Goal: Find specific fact: Find specific fact

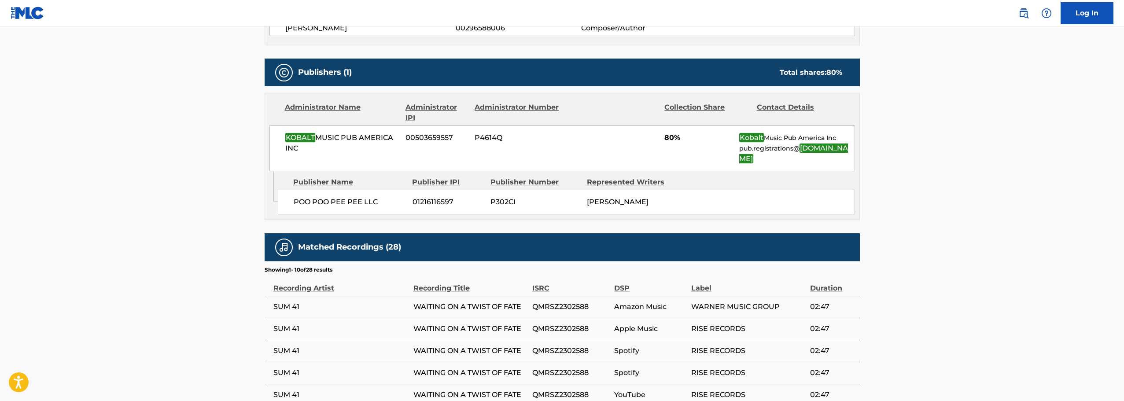
scroll to position [352, 0]
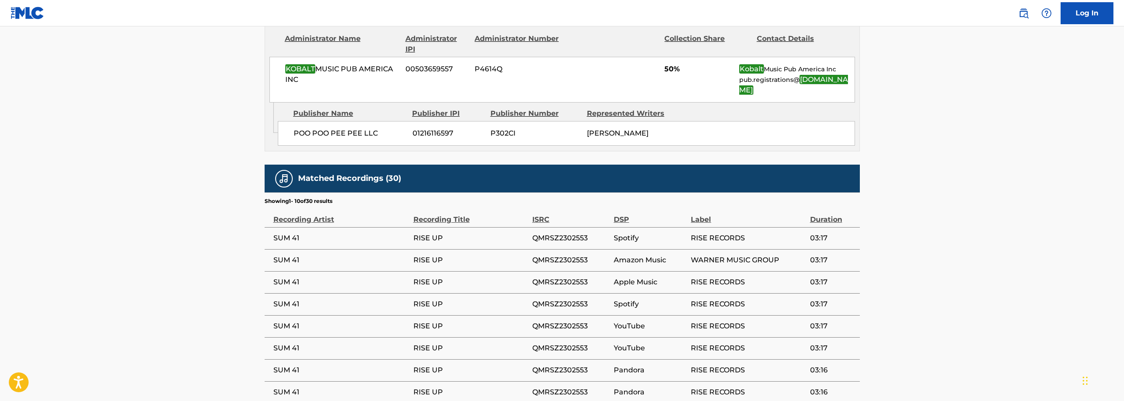
scroll to position [352, 0]
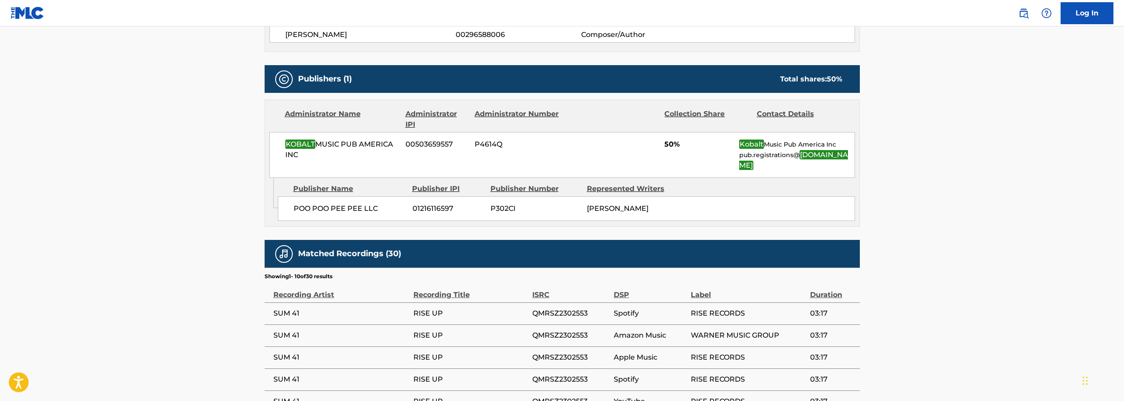
drag, startPoint x: 58, startPoint y: 178, endPoint x: 64, endPoint y: 178, distance: 5.7
click at [58, 178] on main "Copy work link RISE UP Work Detail Member Work Identifier -- MLC Song Code RC0Q…" at bounding box center [562, 121] width 1124 height 894
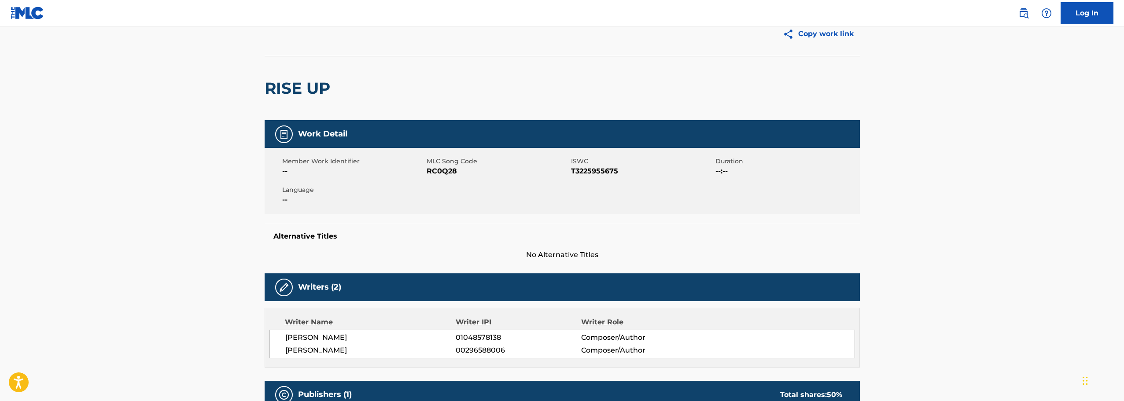
scroll to position [0, 0]
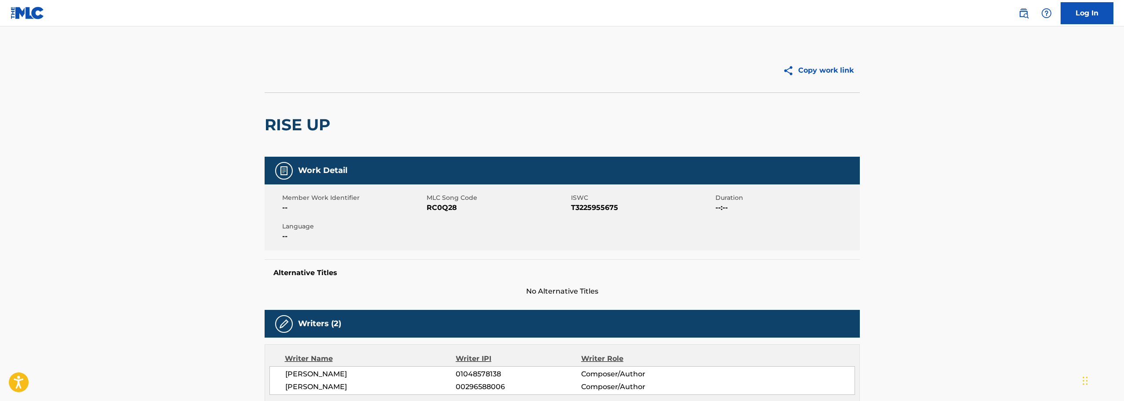
click at [453, 206] on span "RC0Q28" at bounding box center [498, 208] width 142 height 11
copy span "RC0Q28"
click at [1027, 15] on img at bounding box center [1024, 13] width 11 height 11
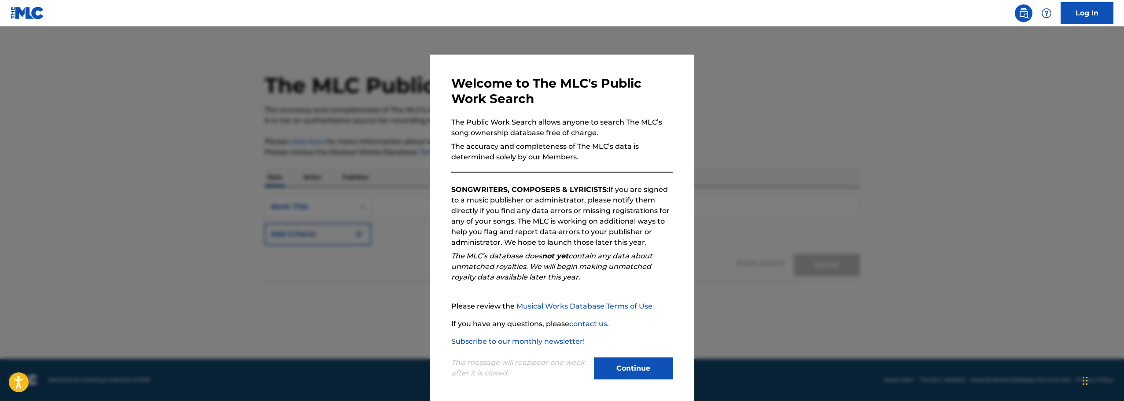
click at [641, 369] on button "Continue" at bounding box center [633, 369] width 79 height 22
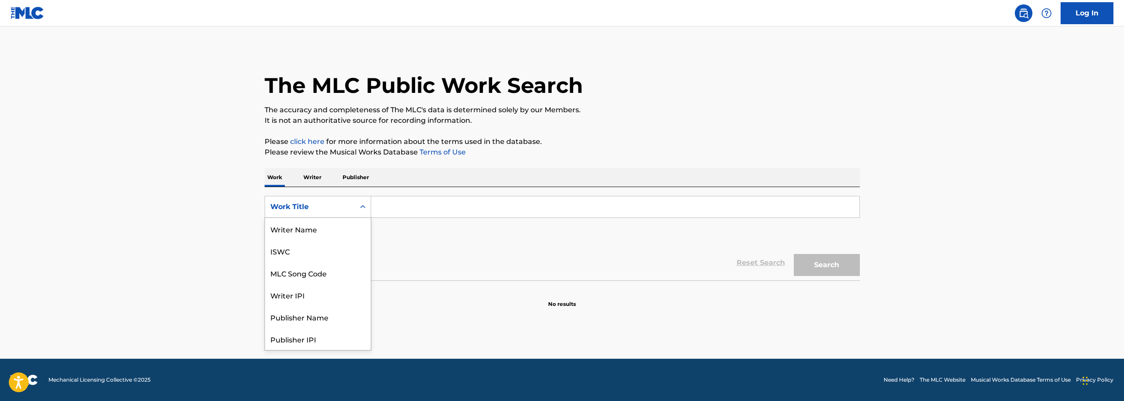
click at [351, 207] on div "Work Title" at bounding box center [310, 207] width 90 height 17
click at [338, 228] on div "MLC Song Code" at bounding box center [318, 229] width 106 height 22
click at [428, 219] on div "SearchWithCriteriac25d31e4-85de-4f2a-8d33-8170231d14fe MLC Song Code Add Criter…" at bounding box center [562, 220] width 595 height 49
drag, startPoint x: 439, startPoint y: 212, endPoint x: 532, endPoint y: 229, distance: 94.3
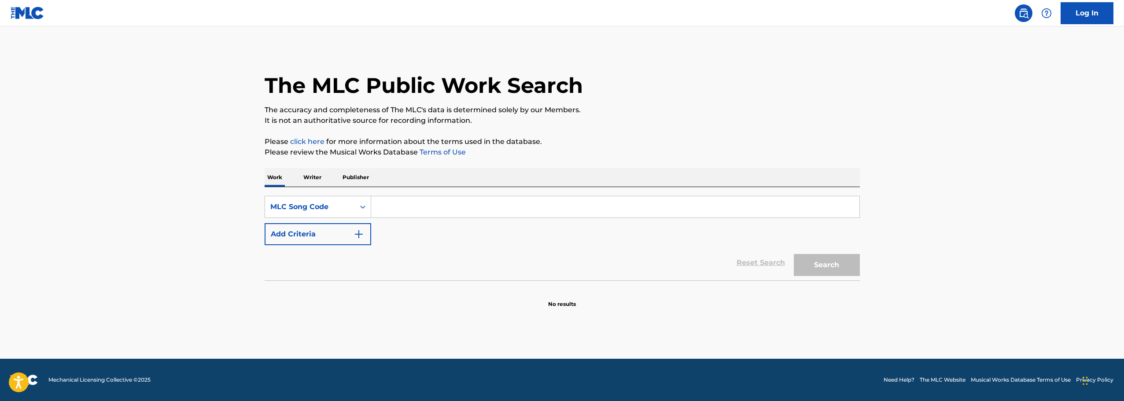
click at [439, 212] on input "Search Form" at bounding box center [615, 206] width 488 height 21
paste input "RC0Q28"
type input "RC0Q28"
click at [819, 261] on button "Search" at bounding box center [827, 265] width 66 height 22
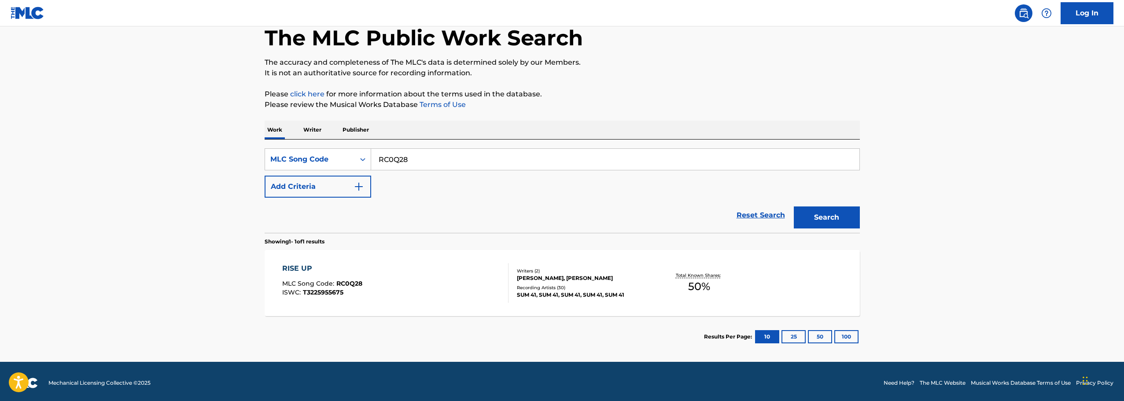
scroll to position [51, 0]
